Goal: Task Accomplishment & Management: Complete application form

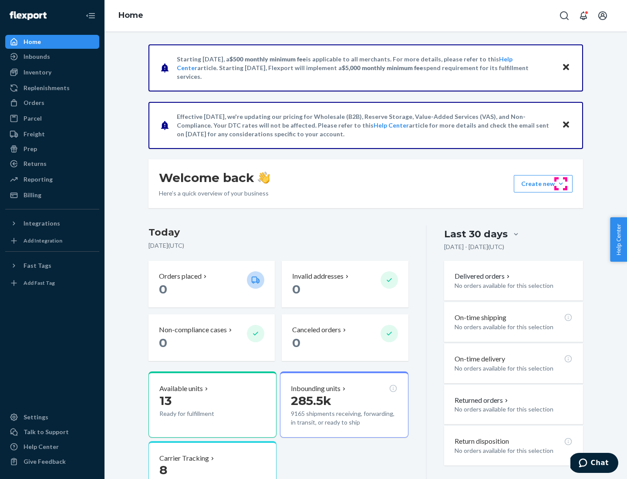
click at [560, 184] on button "Create new Create new inbound Create new order Create new product" at bounding box center [542, 183] width 59 height 17
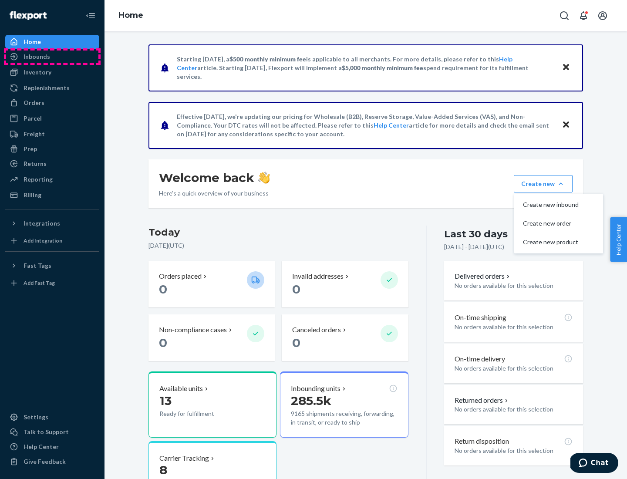
click at [52, 57] on div "Inbounds" at bounding box center [52, 56] width 92 height 12
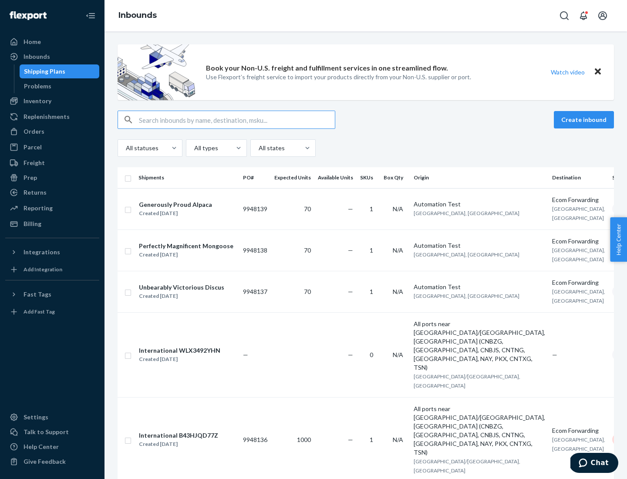
click at [585, 120] on button "Create inbound" at bounding box center [583, 119] width 60 height 17
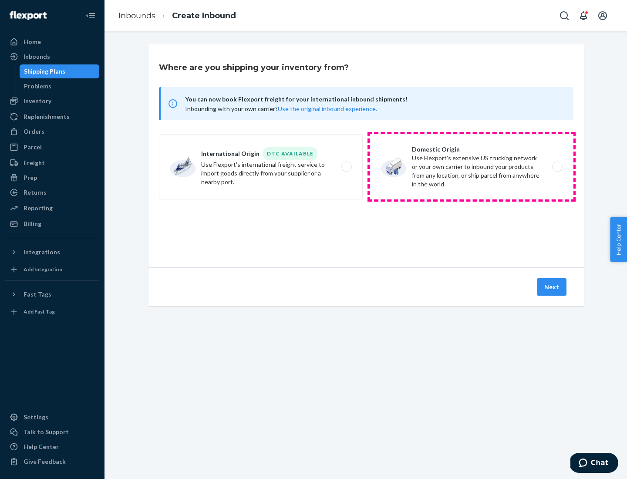
click at [471, 167] on label "Domestic Origin Use Flexport’s extensive US trucking network or your own carrie…" at bounding box center [471, 166] width 204 height 65
click at [557, 167] on input "Domestic Origin Use Flexport’s extensive US trucking network or your own carrie…" at bounding box center [560, 167] width 6 height 6
radio input "true"
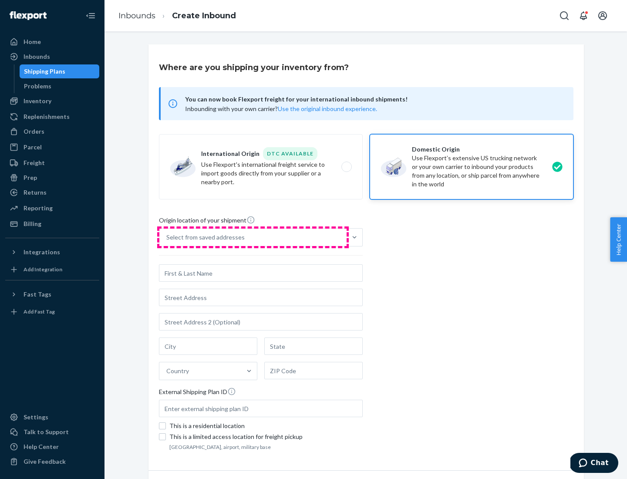
click at [253, 237] on div "Select from saved addresses" at bounding box center [252, 236] width 187 height 17
click at [167, 237] on input "Select from saved addresses" at bounding box center [166, 237] width 1 height 9
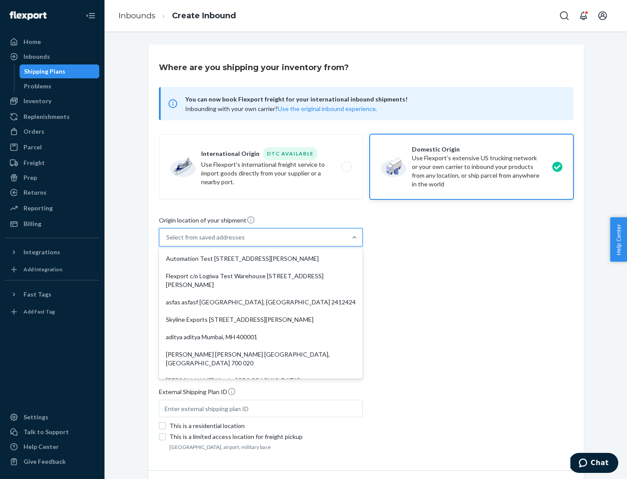
scroll to position [3, 0]
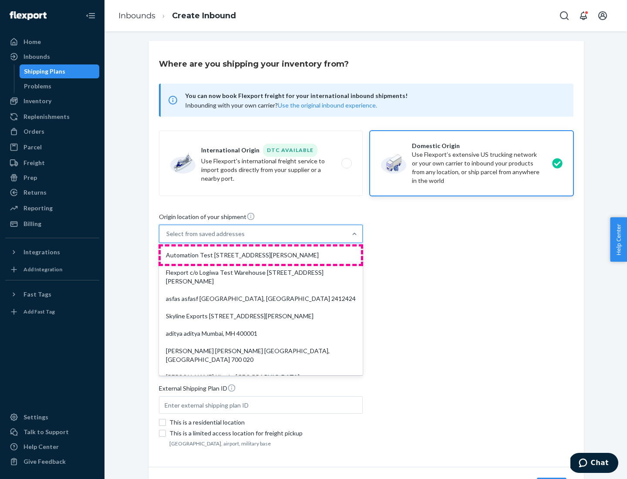
click at [261, 255] on div "Automation Test [STREET_ADDRESS][PERSON_NAME]" at bounding box center [261, 254] width 200 height 17
click at [167, 238] on input "option Automation Test [STREET_ADDRESS][PERSON_NAME]. 9 results available. Use …" at bounding box center [166, 233] width 1 height 9
type input "Automation Test"
type input "[STREET_ADDRESS][PERSON_NAME]"
type input "9th Floor"
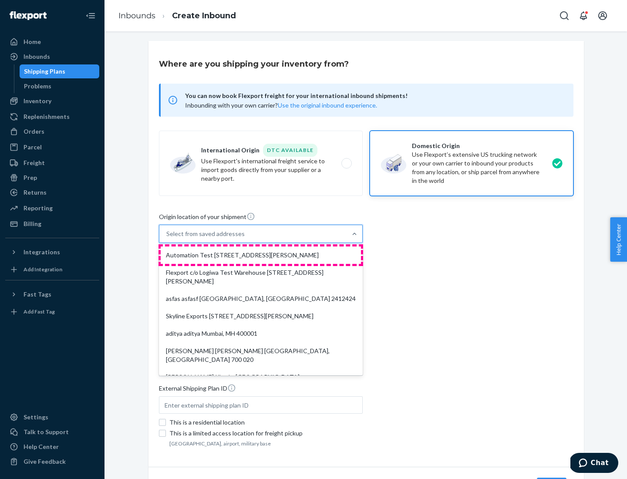
type input "[GEOGRAPHIC_DATA]"
type input "CA"
type input "94104"
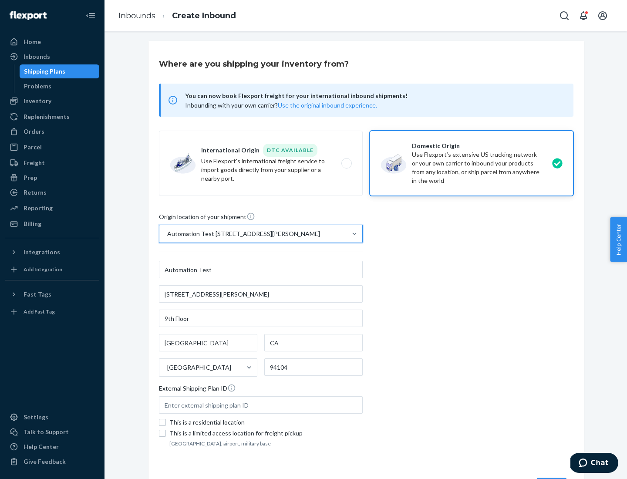
scroll to position [51, 0]
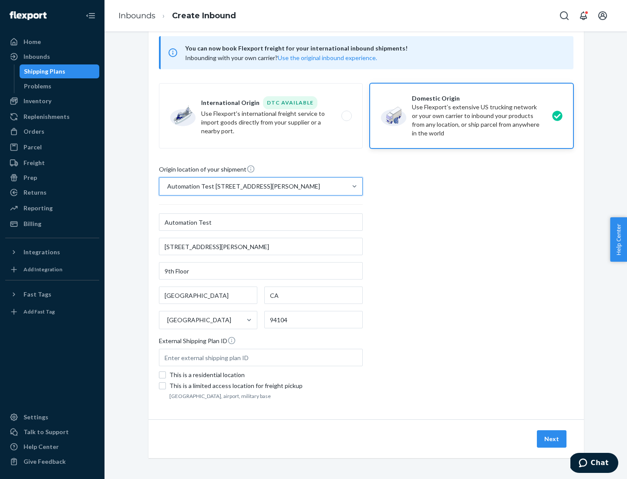
click at [552, 439] on button "Next" at bounding box center [551, 438] width 30 height 17
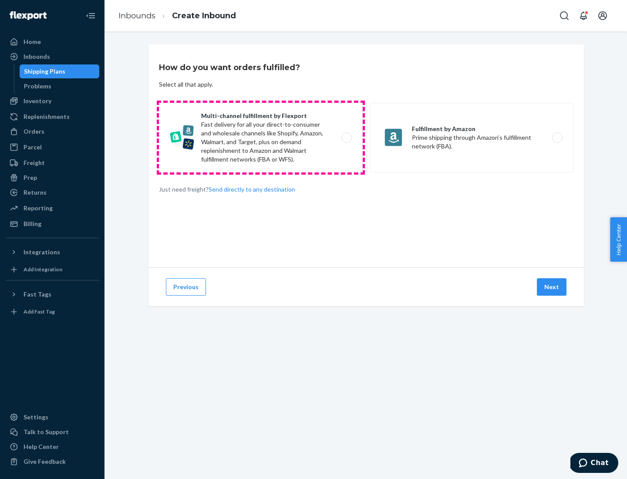
click at [261, 137] on label "Multi-channel fulfillment by Flexport Fast delivery for all your direct-to-cons…" at bounding box center [261, 138] width 204 height 70
click at [346, 137] on input "Multi-channel fulfillment by Flexport Fast delivery for all your direct-to-cons…" at bounding box center [349, 138] width 6 height 6
radio input "true"
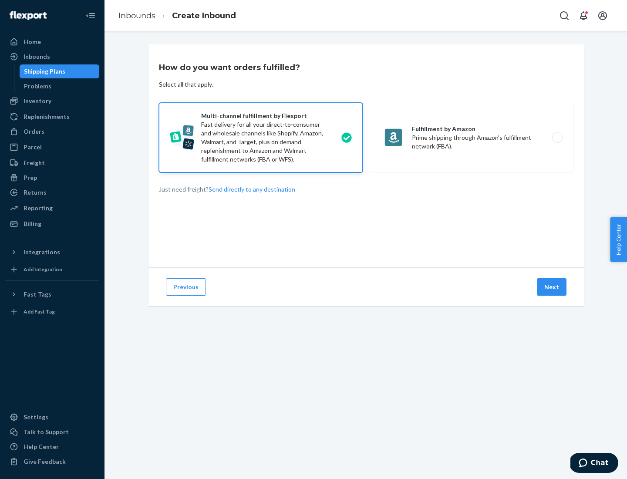
click at [552, 287] on button "Next" at bounding box center [551, 286] width 30 height 17
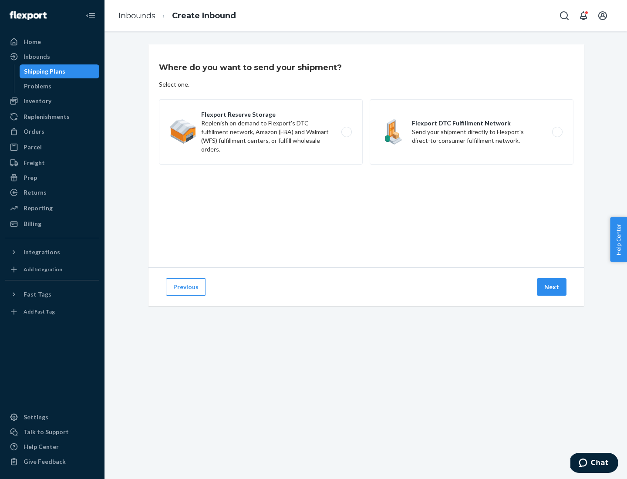
click at [471, 132] on label "Flexport DTC Fulfillment Network Send your shipment directly to Flexport's dire…" at bounding box center [471, 131] width 204 height 65
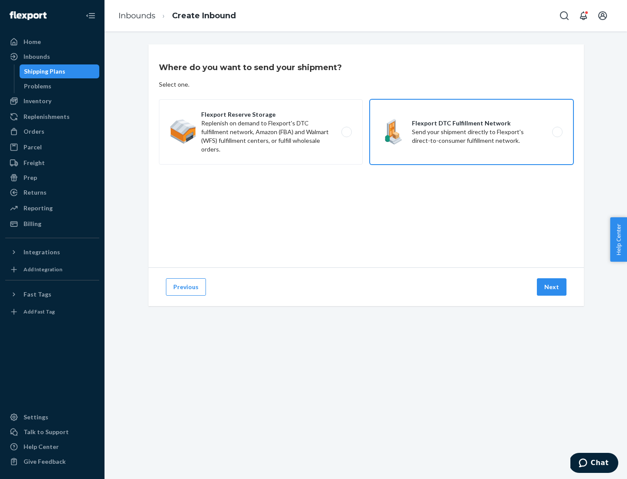
click at [557, 132] on input "Flexport DTC Fulfillment Network Send your shipment directly to Flexport's dire…" at bounding box center [560, 132] width 6 height 6
radio input "true"
click at [552, 287] on button "Next" at bounding box center [551, 286] width 30 height 17
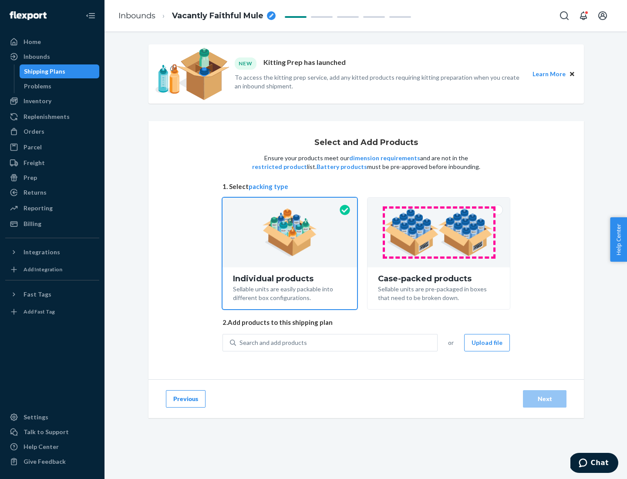
click at [439, 232] on img at bounding box center [438, 232] width 108 height 48
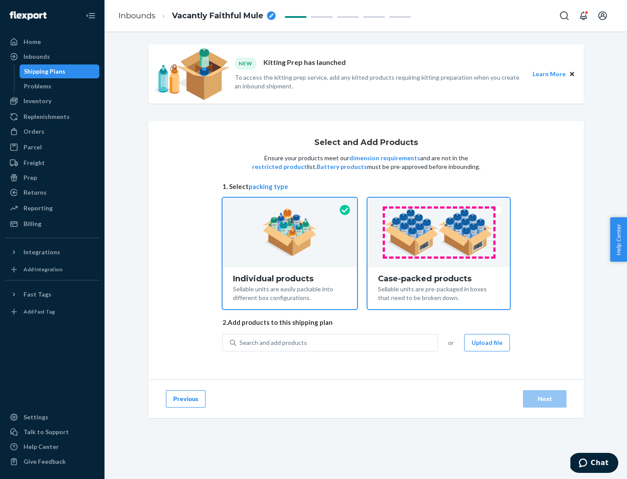
click at [439, 203] on input "Case-packed products Sellable units are pre-packaged in boxes that need to be b…" at bounding box center [439, 201] width 6 height 6
radio input "true"
radio input "false"
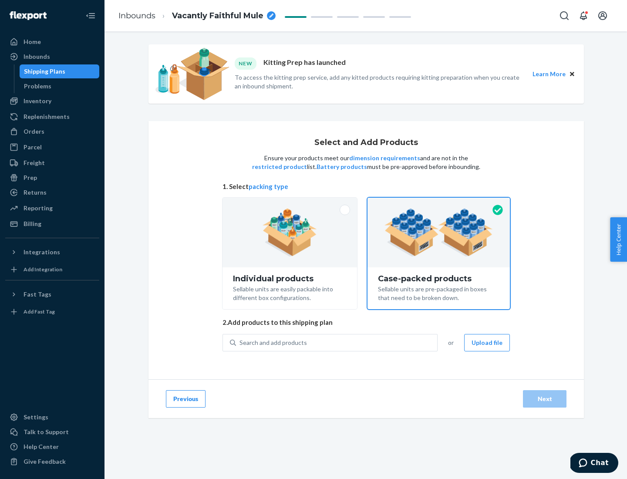
click at [337, 342] on div "Search and add products" at bounding box center [336, 343] width 201 height 16
click at [240, 342] on input "Search and add products" at bounding box center [239, 342] width 1 height 9
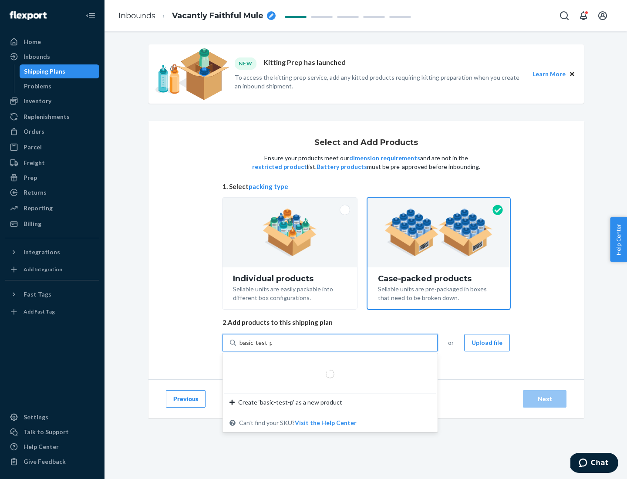
type input "basic-test-product-1"
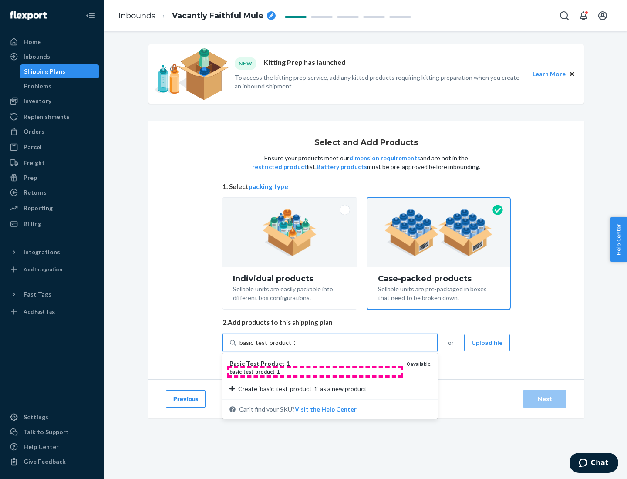
click at [315, 371] on div "basic - test - product - 1" at bounding box center [314, 371] width 170 height 7
click at [295, 347] on input "basic-test-product-1" at bounding box center [267, 342] width 56 height 9
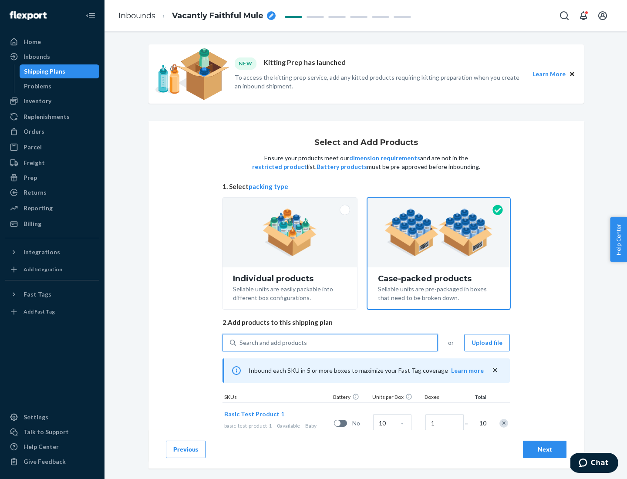
scroll to position [31, 0]
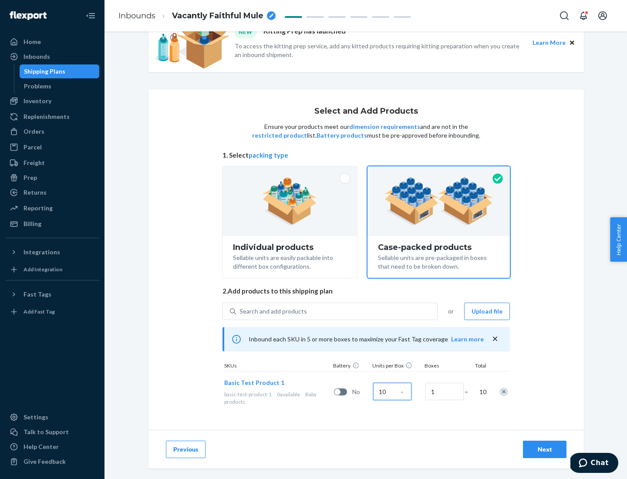
type input "10"
type input "7"
click at [544, 449] on div "Next" at bounding box center [544, 449] width 29 height 9
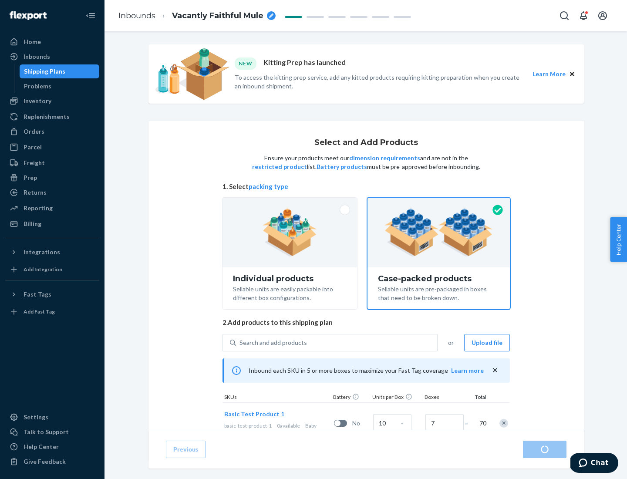
radio input "true"
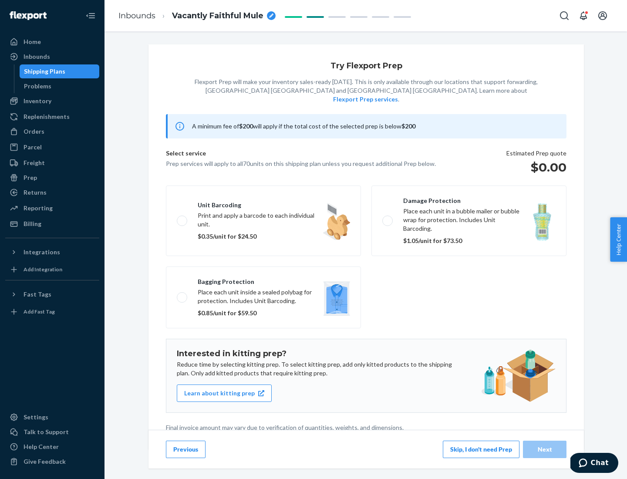
scroll to position [2, 0]
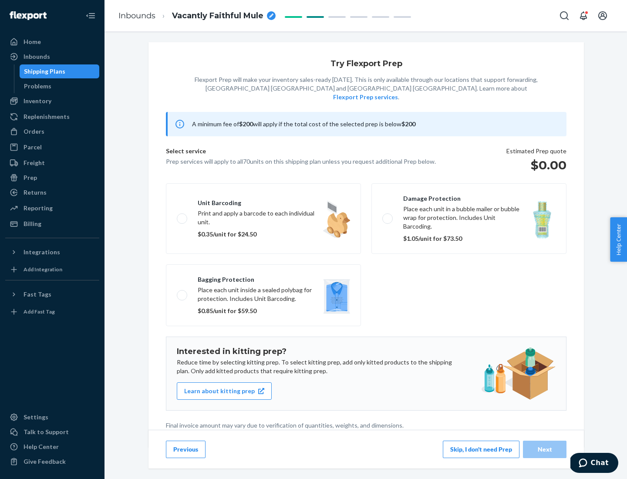
click at [481, 449] on button "Skip, I don't need Prep" at bounding box center [481, 448] width 77 height 17
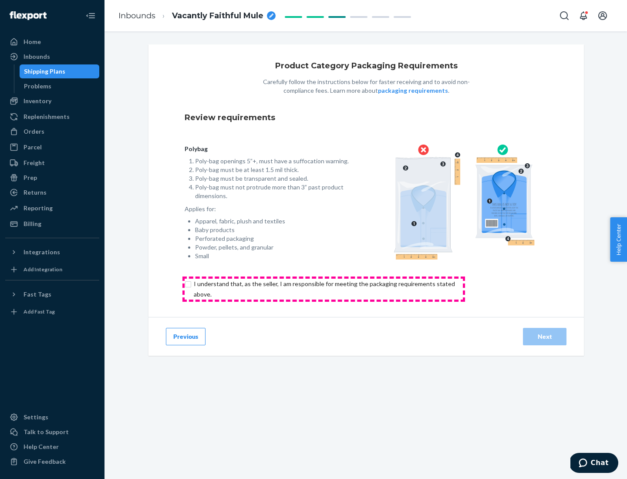
click at [323, 288] on input "checkbox" at bounding box center [328, 288] width 289 height 21
checkbox input "true"
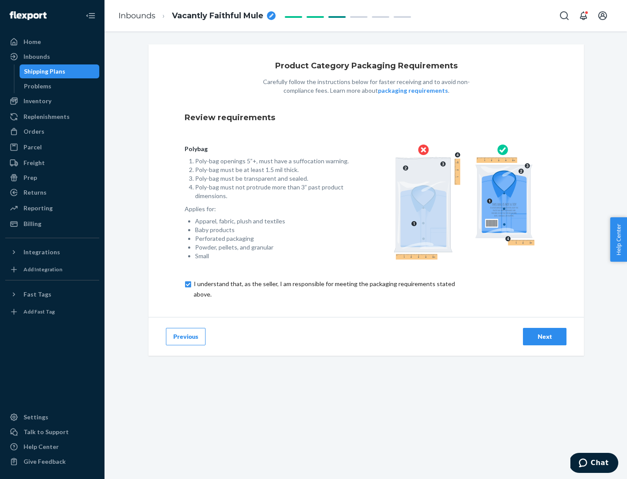
click at [544, 336] on div "Next" at bounding box center [544, 336] width 29 height 9
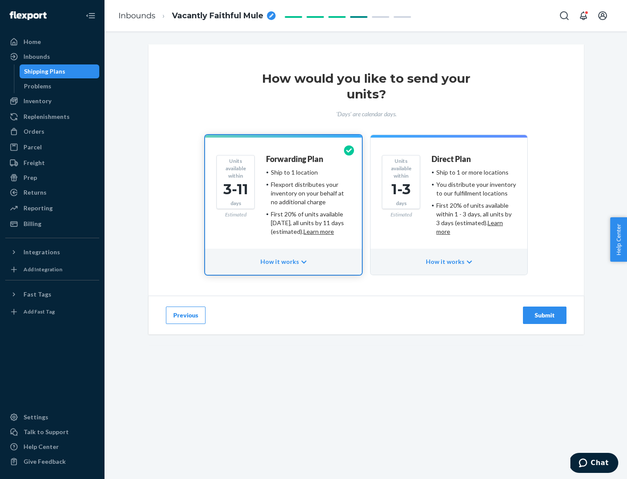
click at [449, 198] on ul "Ship to 1 or more locations You distribute your inventory to our fulfillment lo…" at bounding box center [473, 202] width 84 height 68
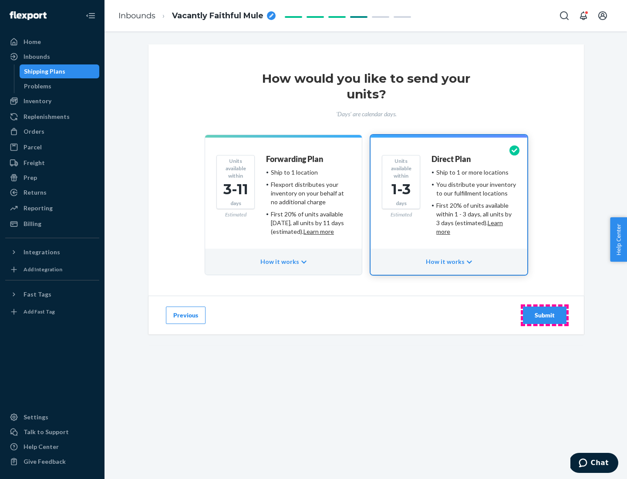
click at [544, 315] on div "Submit" at bounding box center [544, 315] width 29 height 9
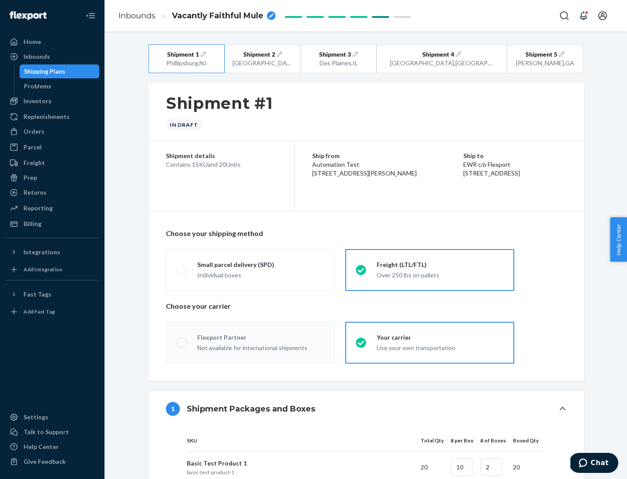
radio input "true"
radio input "false"
radio input "true"
radio input "false"
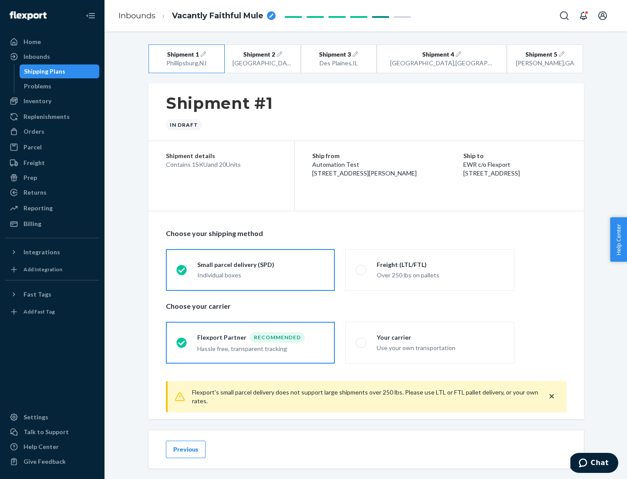
scroll to position [10, 0]
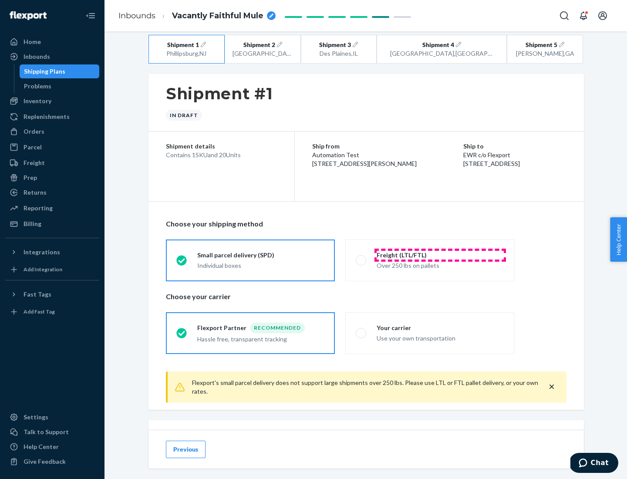
click at [440, 255] on div "Freight (LTL/FTL)" at bounding box center [439, 255] width 127 height 9
click at [361, 257] on input "Freight (LTL/FTL) Over 250 lbs on pallets" at bounding box center [358, 260] width 6 height 6
radio input "true"
radio input "false"
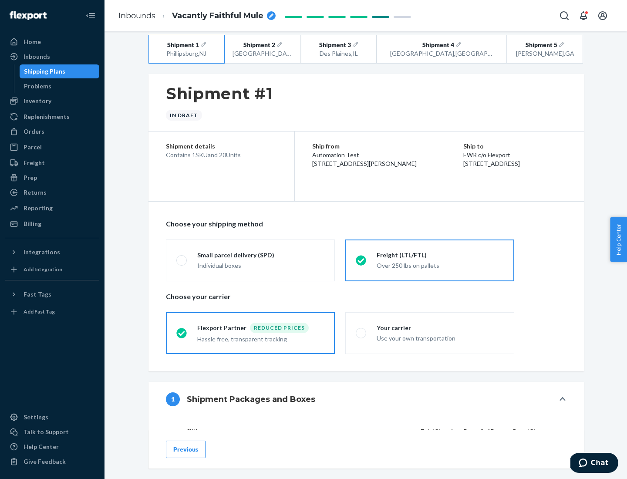
scroll to position [82, 0]
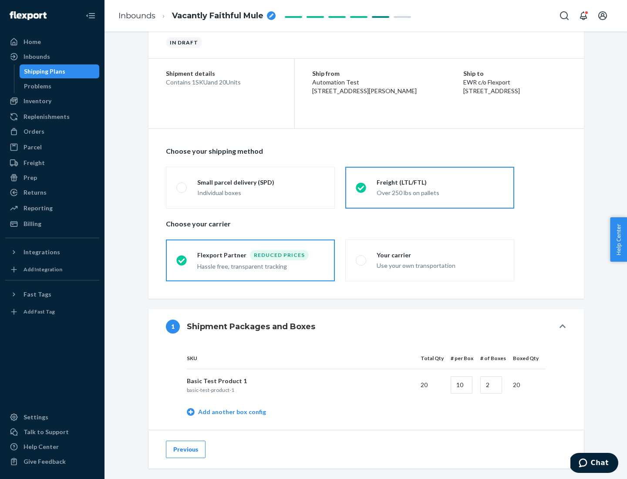
click at [440, 255] on div "Your carrier" at bounding box center [439, 255] width 127 height 9
click at [361, 257] on input "Your carrier Use your own transportation" at bounding box center [358, 260] width 6 height 6
radio input "true"
radio input "false"
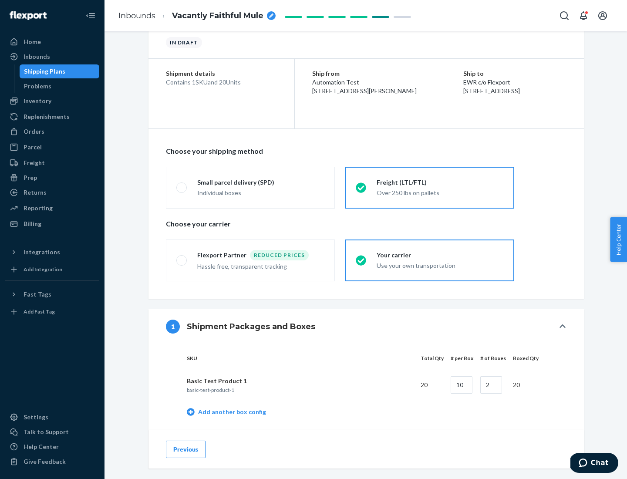
scroll to position [275, 0]
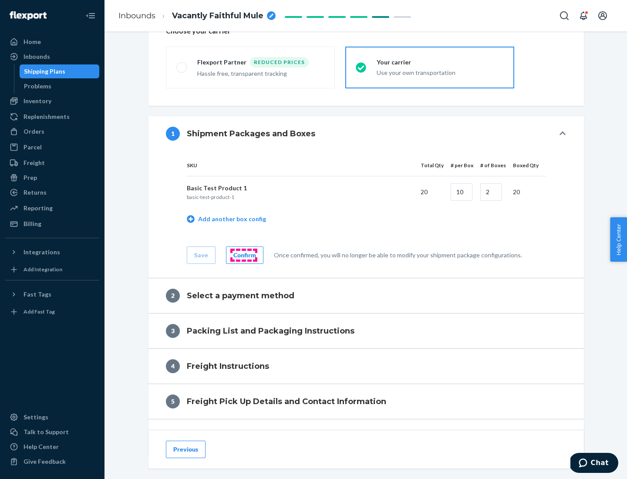
click at [243, 255] on div "Confirm" at bounding box center [244, 255] width 23 height 9
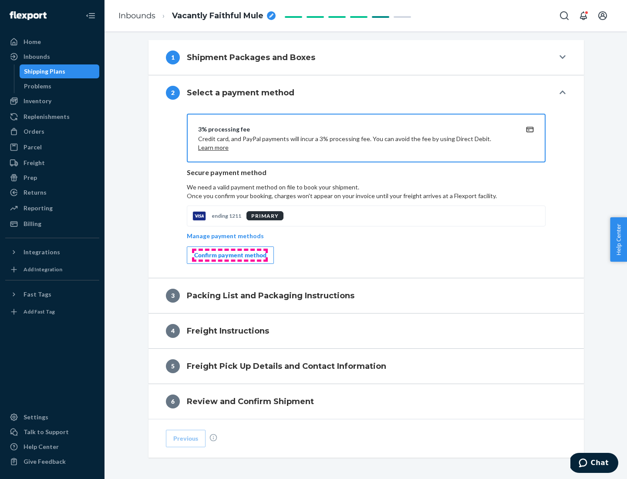
click at [229, 255] on div "Confirm payment method" at bounding box center [230, 255] width 72 height 9
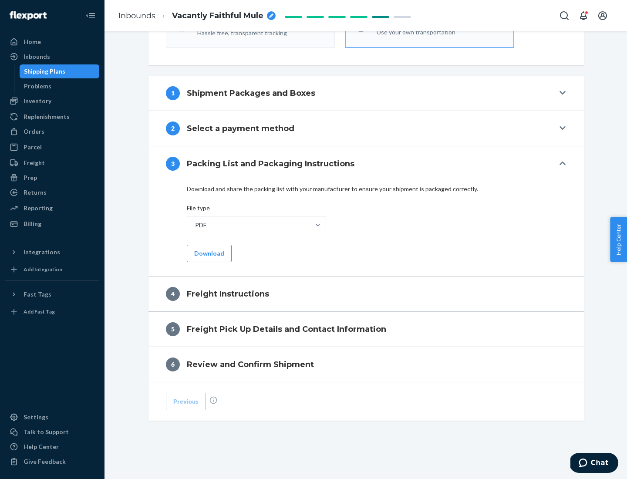
scroll to position [314, 0]
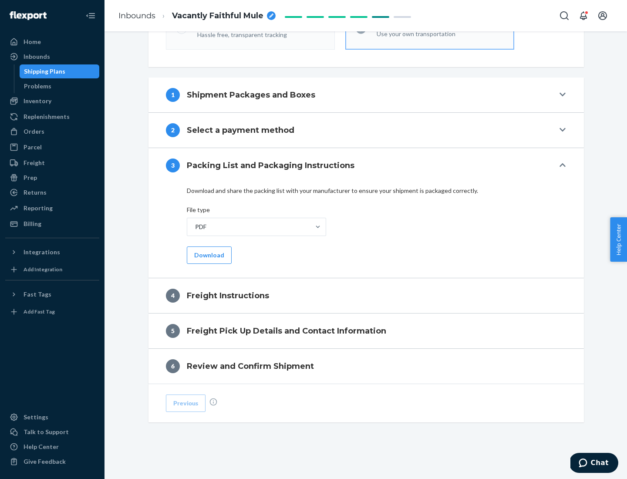
click at [208, 255] on button "Download" at bounding box center [209, 254] width 45 height 17
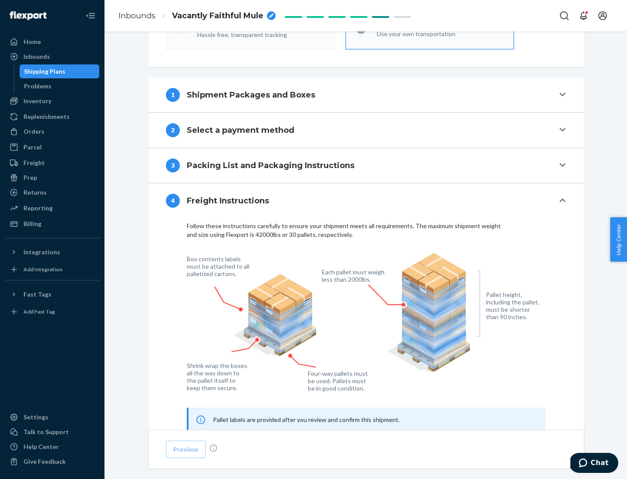
scroll to position [526, 0]
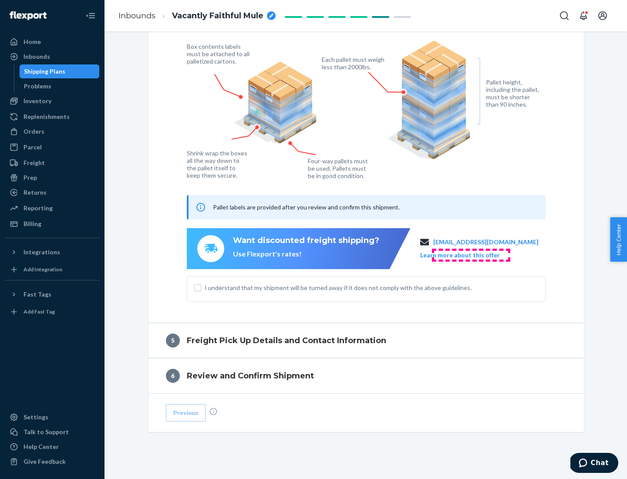
click at [470, 255] on button "Learn more about this offer" at bounding box center [460, 255] width 80 height 9
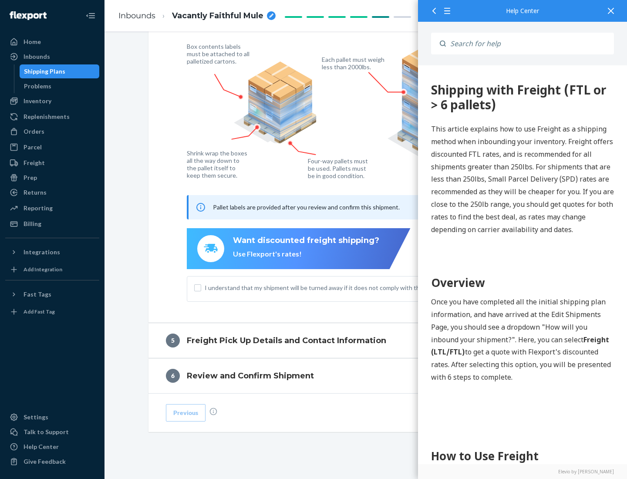
scroll to position [0, 0]
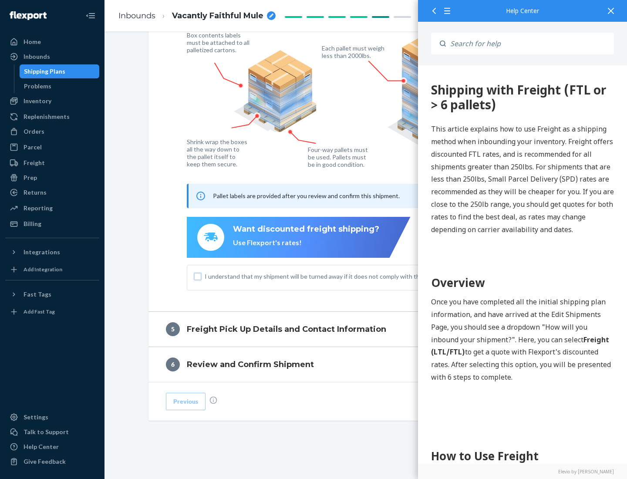
click at [198, 276] on input "I understand that my shipment will be turned away if it does not comply with th…" at bounding box center [197, 276] width 7 height 7
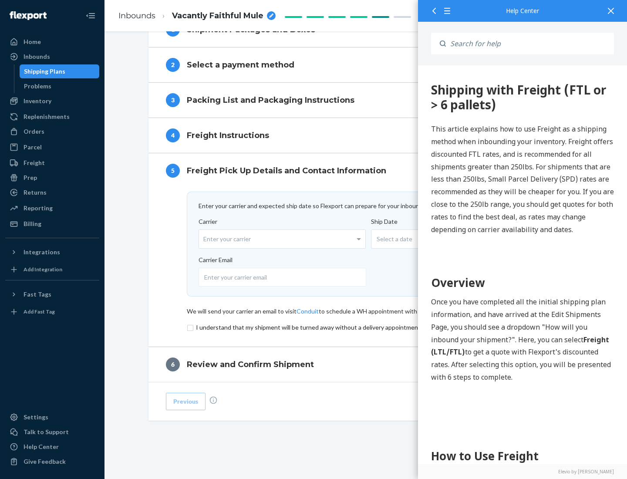
scroll to position [379, 0]
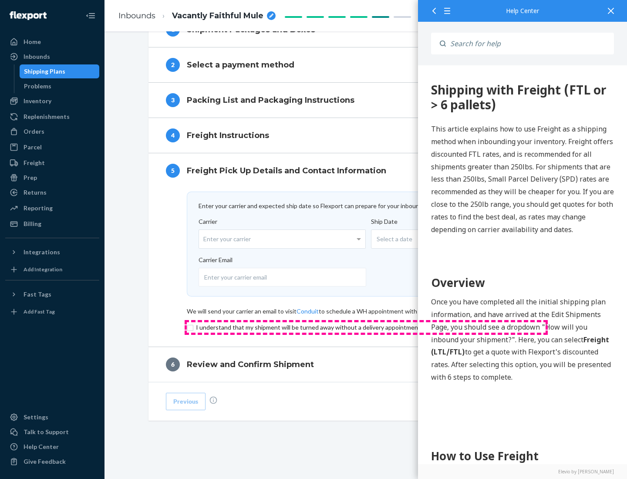
click at [366, 327] on input "checkbox" at bounding box center [366, 327] width 359 height 10
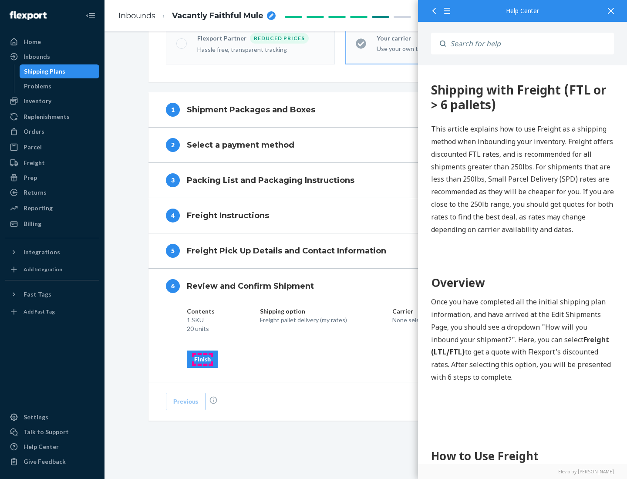
click at [202, 359] on div "Finish" at bounding box center [202, 359] width 17 height 9
